Goal: Navigation & Orientation: Go to known website

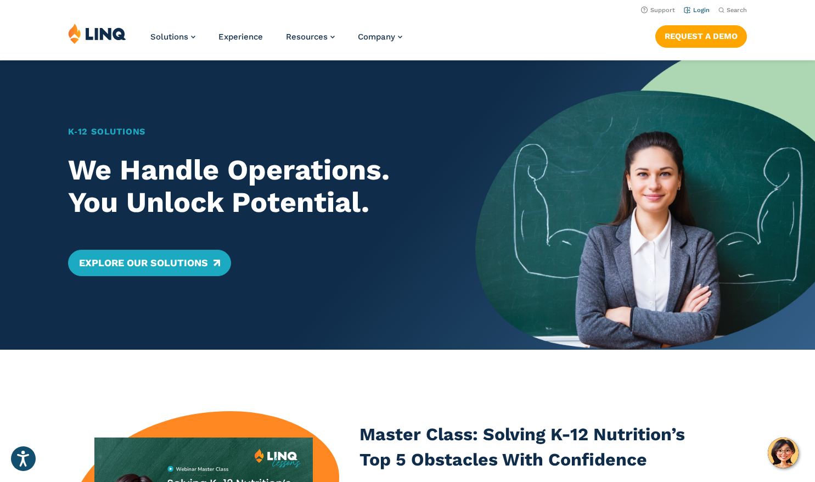
click at [703, 8] on link "Login" at bounding box center [697, 10] width 26 height 7
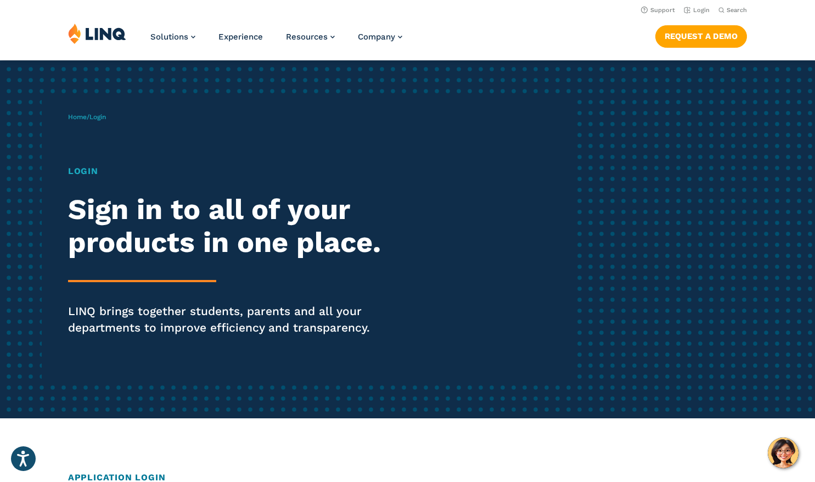
click at [86, 173] on h1 "Login" at bounding box center [225, 171] width 314 height 13
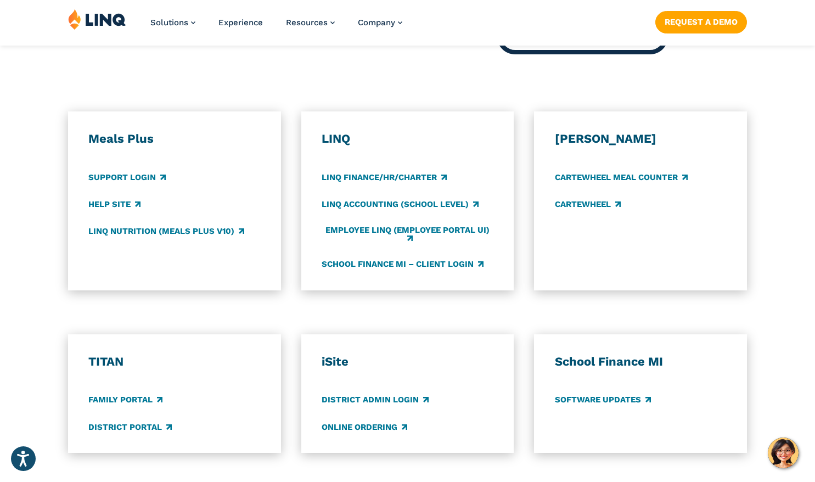
scroll to position [551, 0]
